Goal: Transaction & Acquisition: Book appointment/travel/reservation

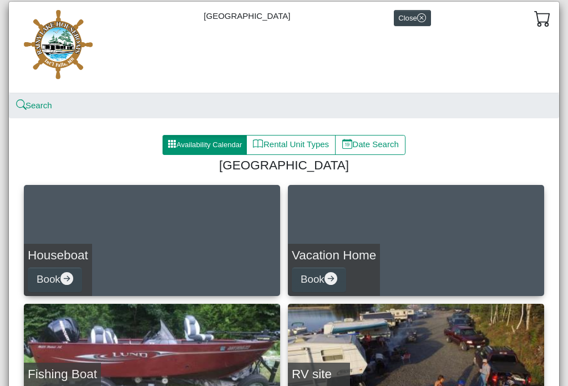
scroll to position [30, 0]
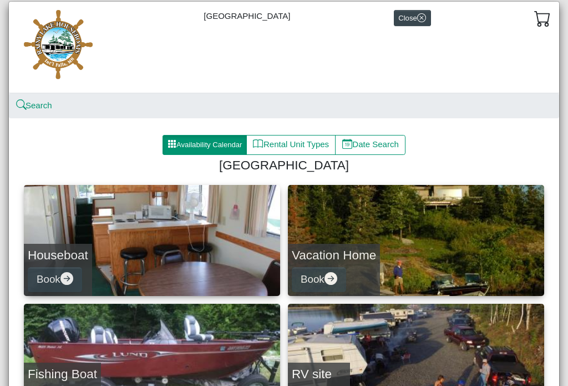
click at [190, 234] on link "Houseboat Book" at bounding box center [152, 240] width 256 height 111
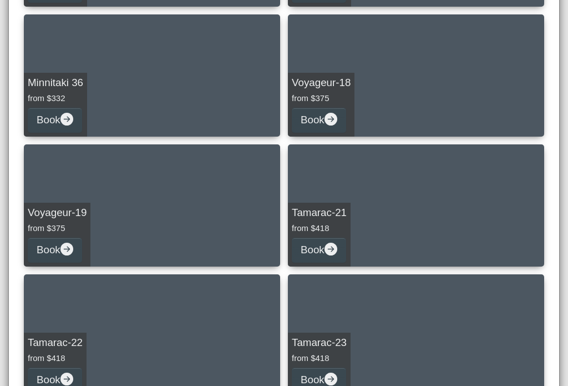
scroll to position [453, 0]
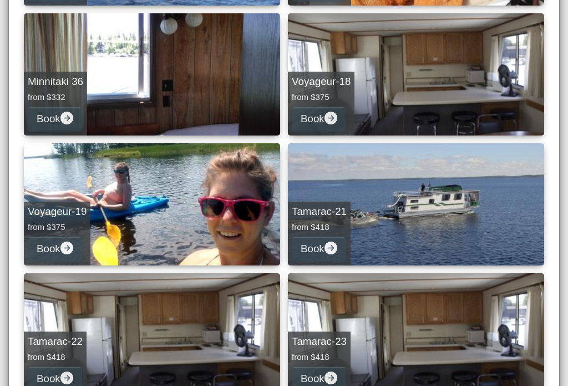
click at [477, 208] on link "Tamarac-21 from $418 Book" at bounding box center [416, 204] width 256 height 122
select select "*"
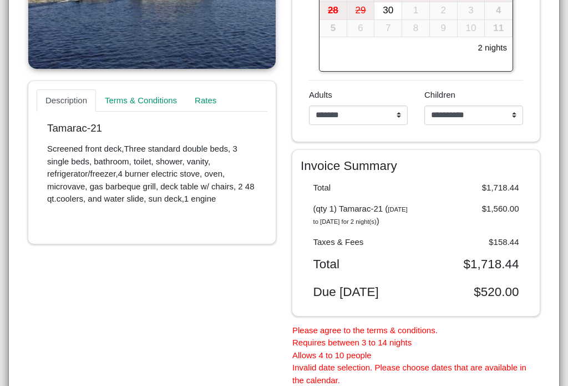
scroll to position [355, 0]
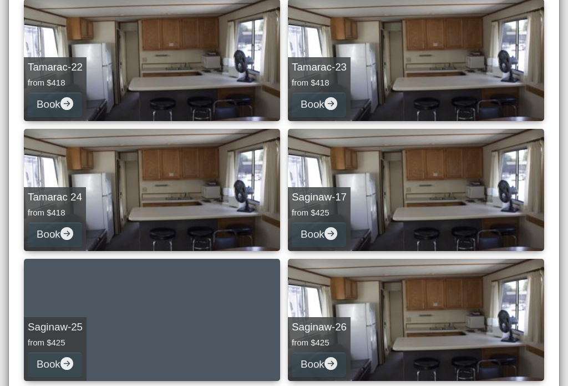
scroll to position [728, 0]
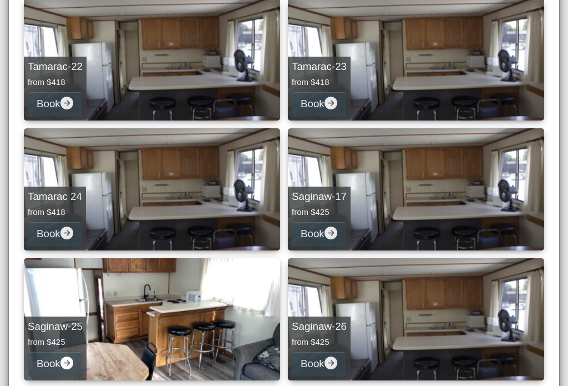
click at [415, 210] on link "Saginaw-17 from $425 Book" at bounding box center [416, 189] width 256 height 122
select select "*"
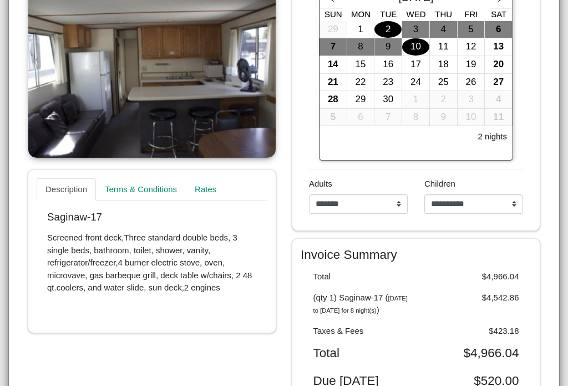
scroll to position [263, 0]
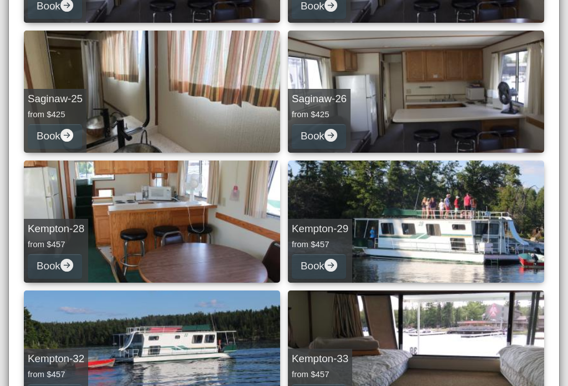
scroll to position [956, 0]
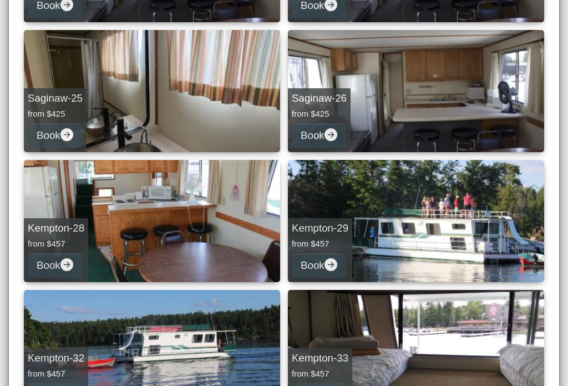
click at [197, 236] on link "Kempton-28 from $457 Book" at bounding box center [152, 221] width 256 height 122
select select "*"
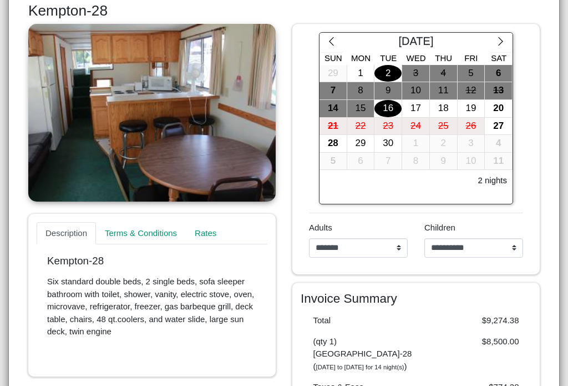
scroll to position [218, 0]
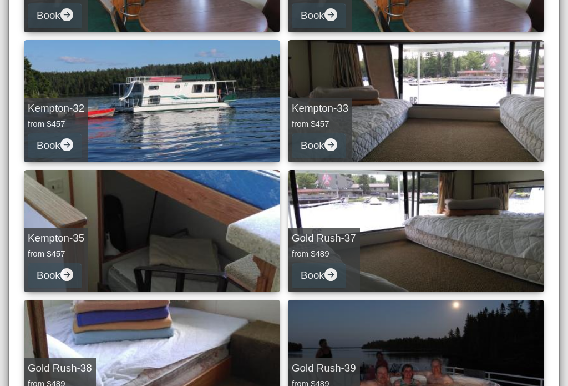
scroll to position [1209, 0]
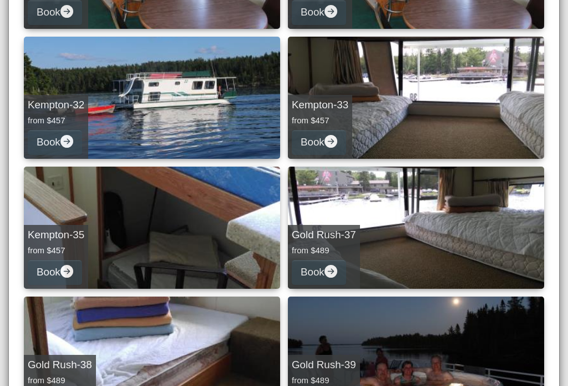
click at [563, 281] on div "[GEOGRAPHIC_DATA] Close Search Availability Calendar Rental Unit Types Date Sea…" at bounding box center [284, 193] width 568 height 386
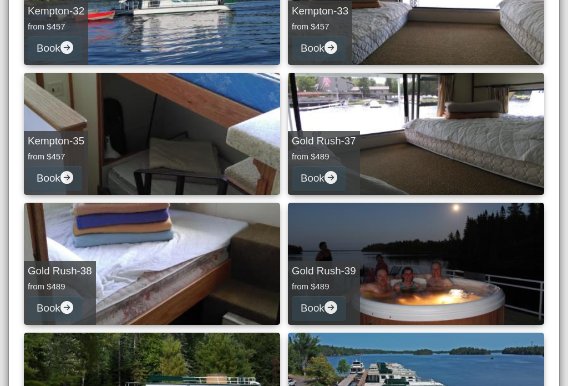
scroll to position [1310, 0]
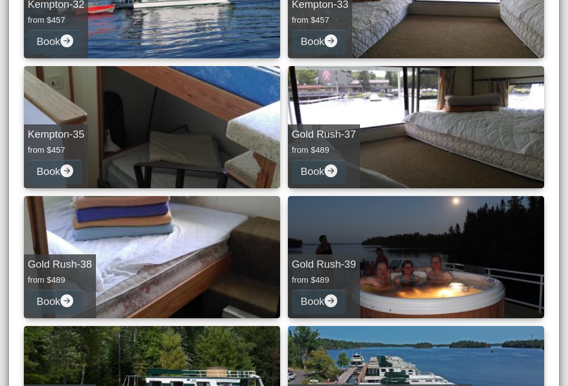
click at [562, 259] on div "[GEOGRAPHIC_DATA] Close Search Availability Calendar Rental Unit Types Date Sea…" at bounding box center [284, 193] width 568 height 386
click at [489, 140] on link "Gold Rush-37 from $489 Book" at bounding box center [416, 127] width 256 height 122
select select "*"
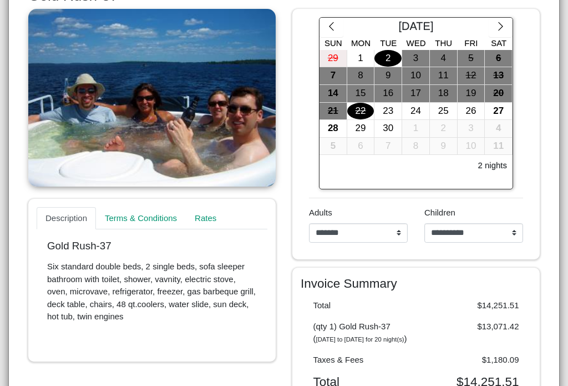
scroll to position [225, 0]
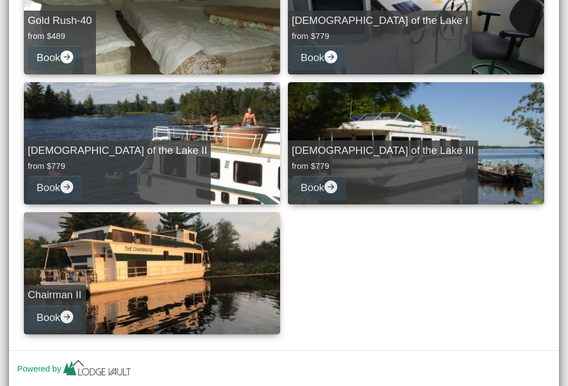
scroll to position [1693, 0]
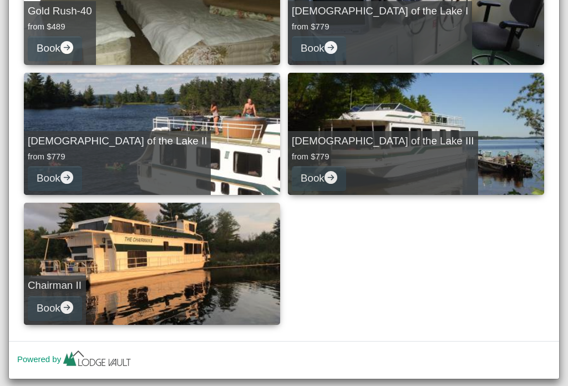
click at [175, 271] on link "Chairman II Book" at bounding box center [152, 264] width 256 height 122
select select "*"
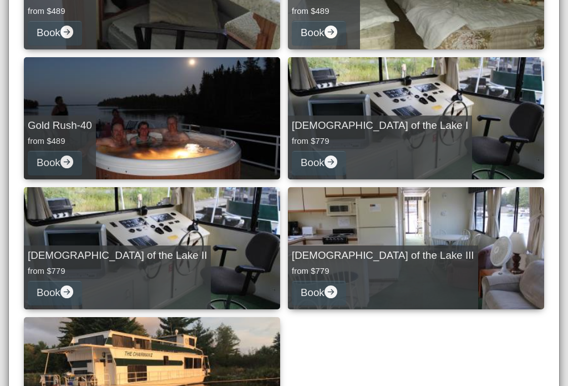
scroll to position [1581, 0]
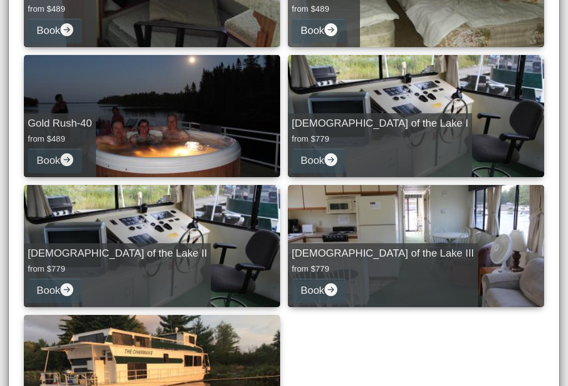
click at [465, 240] on link "[DEMOGRAPHIC_DATA] of the Lake III from $779 Book" at bounding box center [416, 246] width 256 height 122
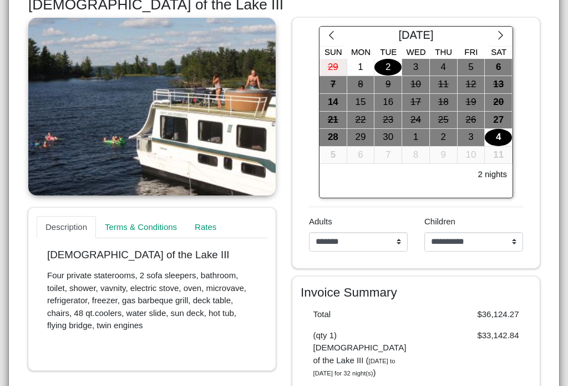
scroll to position [225, 0]
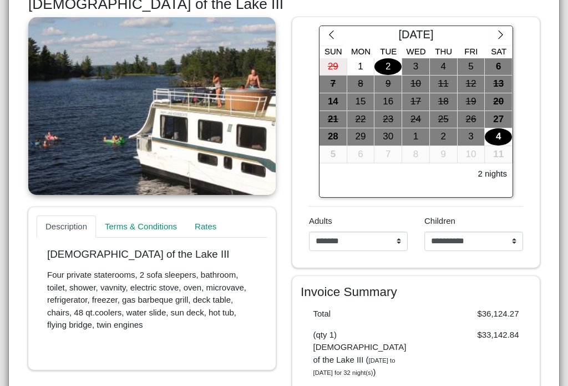
click at [501, 35] on icon "chevron right" at bounding box center [501, 34] width 11 height 11
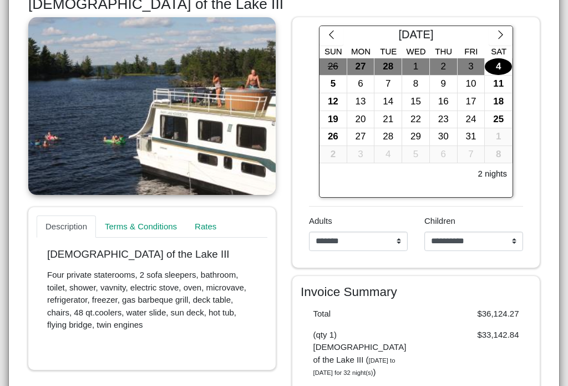
click at [499, 35] on icon "chevron right" at bounding box center [501, 34] width 11 height 11
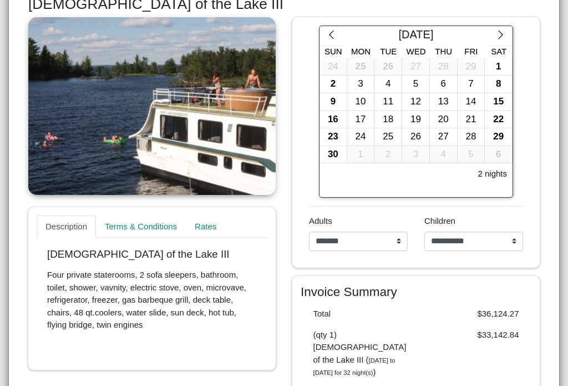
click at [497, 34] on icon "chevron right" at bounding box center [501, 34] width 11 height 11
click at [501, 31] on icon "chevron right" at bounding box center [501, 34] width 11 height 11
click at [501, 30] on icon "chevron right" at bounding box center [501, 34] width 11 height 11
click at [503, 31] on icon "chevron right" at bounding box center [501, 34] width 11 height 11
click at [502, 31] on icon "chevron right" at bounding box center [501, 34] width 11 height 11
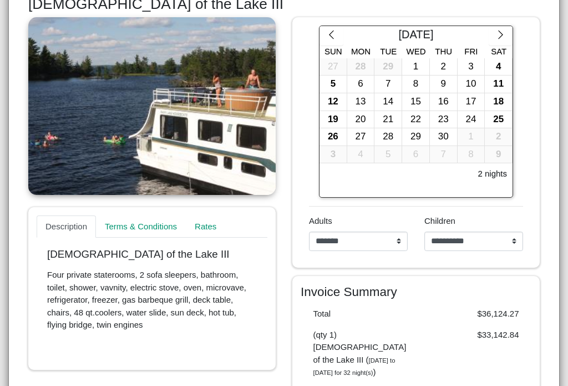
click at [501, 32] on icon "chevron right" at bounding box center [501, 34] width 11 height 11
click at [504, 32] on icon "chevron right" at bounding box center [501, 34] width 11 height 11
click at [502, 32] on icon "chevron right" at bounding box center [501, 34] width 11 height 11
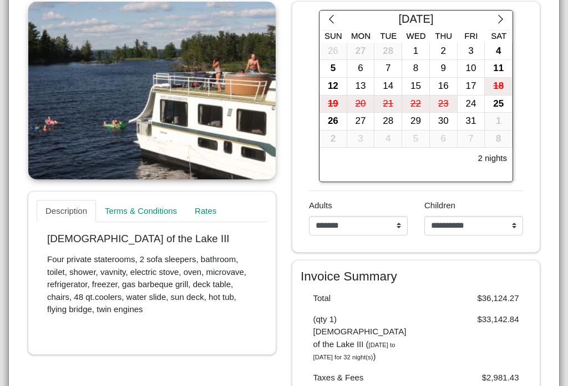
scroll to position [241, 0]
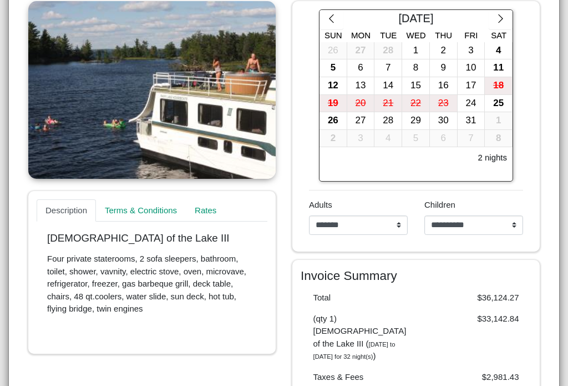
click at [399, 220] on select "**********" at bounding box center [358, 225] width 99 height 20
select select "*"
click at [514, 226] on select "**********" at bounding box center [474, 225] width 99 height 20
select select "*"
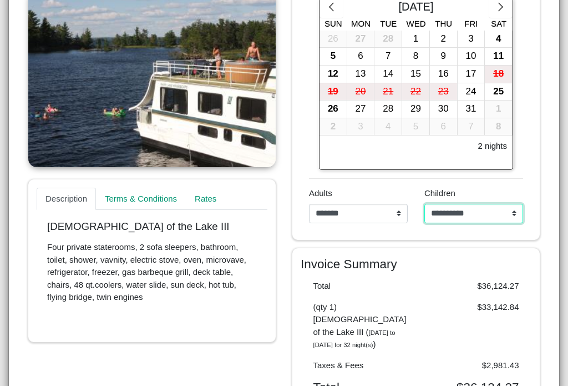
scroll to position [249, 0]
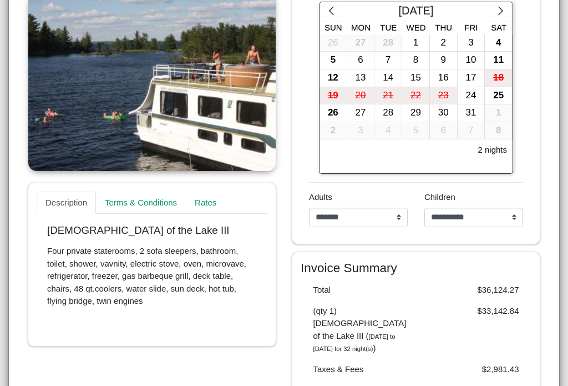
click at [564, 267] on div "**********" at bounding box center [284, 193] width 568 height 386
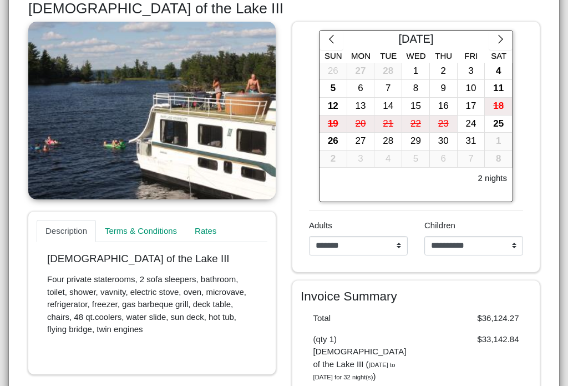
scroll to position [222, 0]
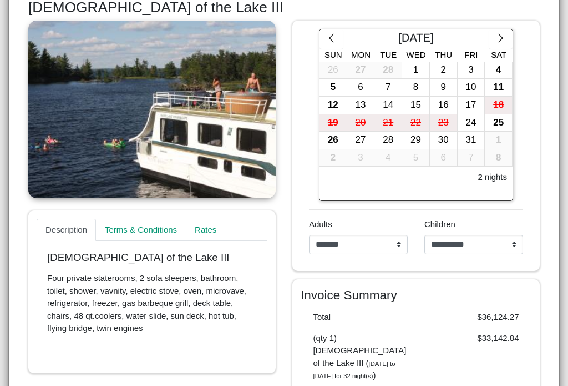
click at [494, 172] on h6 "2 nights" at bounding box center [492, 177] width 29 height 10
click at [501, 120] on div "25" at bounding box center [498, 122] width 27 height 17
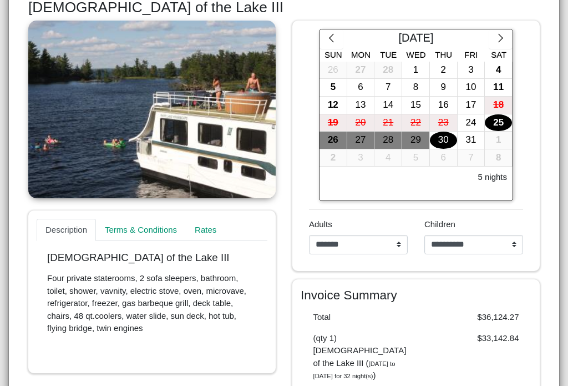
click at [446, 137] on div "30" at bounding box center [443, 140] width 27 height 17
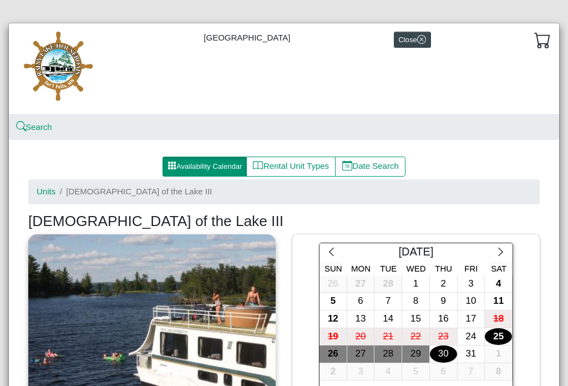
scroll to position [-2, 0]
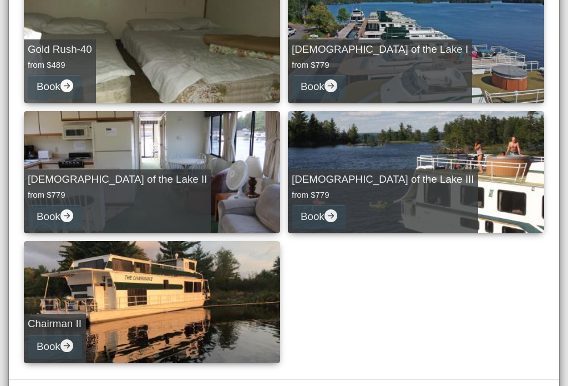
click at [179, 172] on link "[DEMOGRAPHIC_DATA] of the Lake II from $779 Book" at bounding box center [152, 172] width 256 height 122
select select "*"
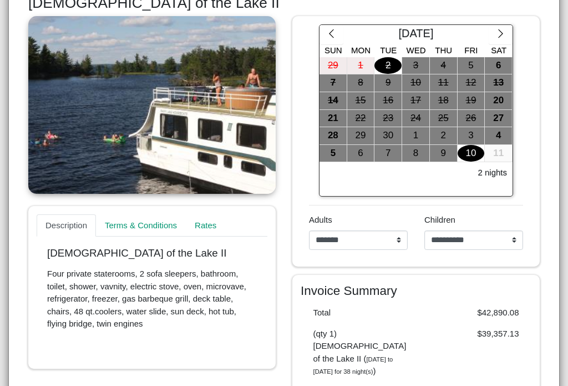
scroll to position [226, 0]
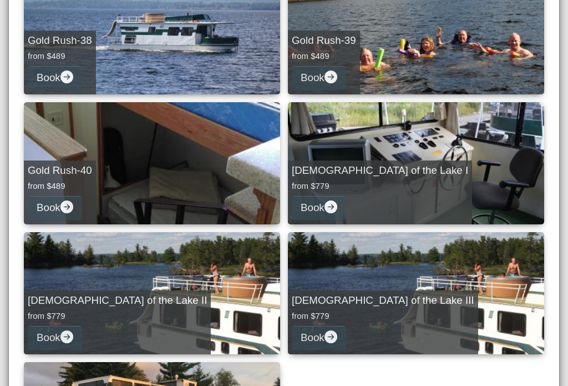
scroll to position [1534, 0]
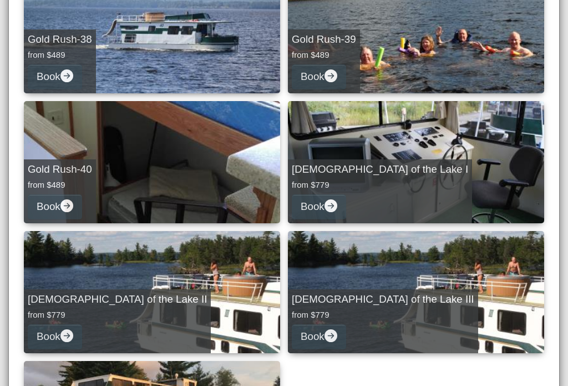
click at [173, 164] on link "Gold Rush-40 from $489 Book" at bounding box center [152, 162] width 256 height 122
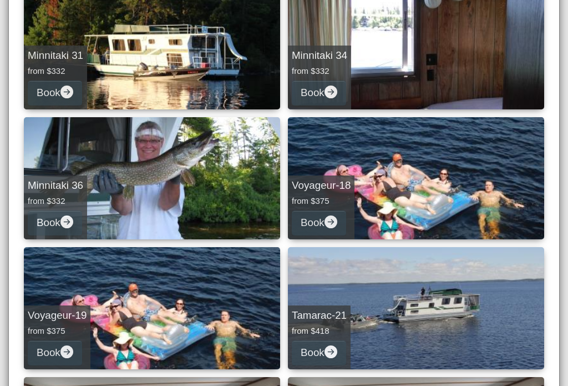
select select "*"
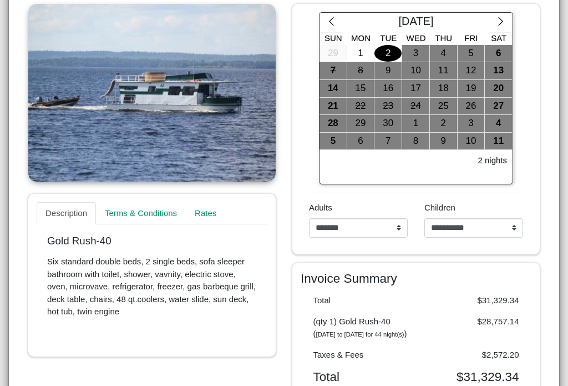
scroll to position [251, 0]
